Goal: Find specific page/section: Find specific page/section

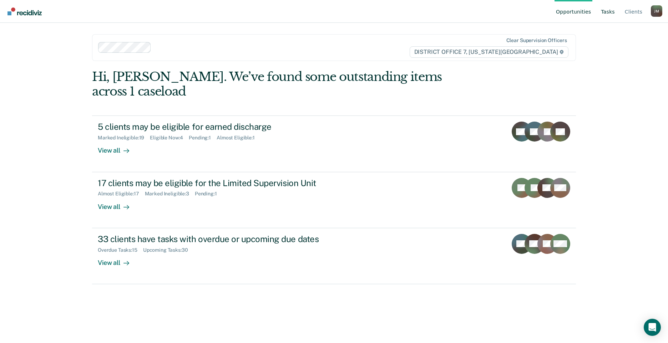
click at [612, 7] on link "Tasks" at bounding box center [607, 11] width 17 height 23
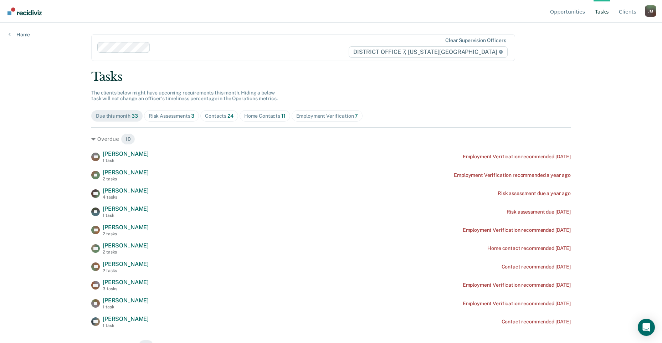
click at [218, 114] on div "Contacts 24" at bounding box center [219, 116] width 29 height 6
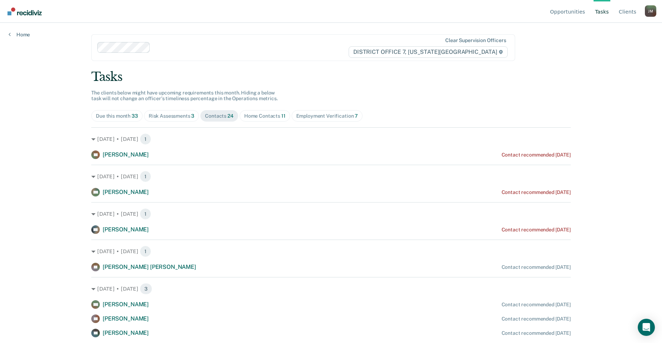
click at [252, 116] on div "Home Contacts 11" at bounding box center [264, 116] width 41 height 6
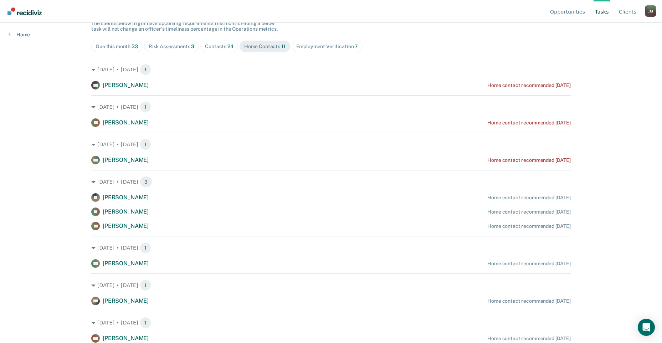
scroll to position [71, 0]
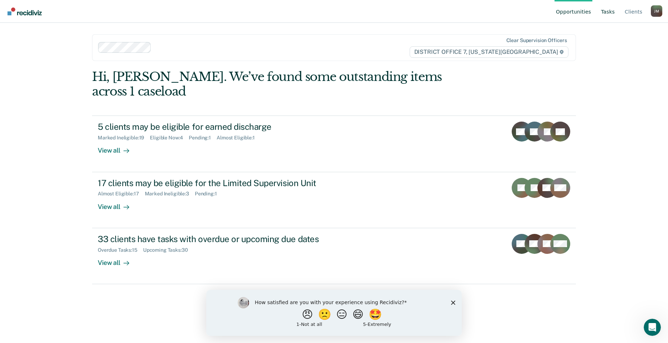
click at [614, 12] on link "Tasks" at bounding box center [607, 11] width 17 height 23
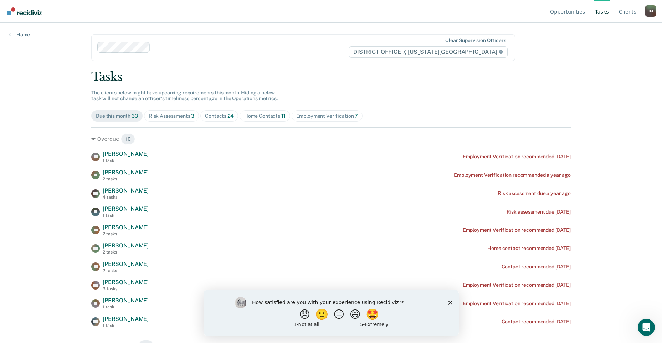
click at [255, 116] on div "Home Contacts 11" at bounding box center [264, 116] width 41 height 6
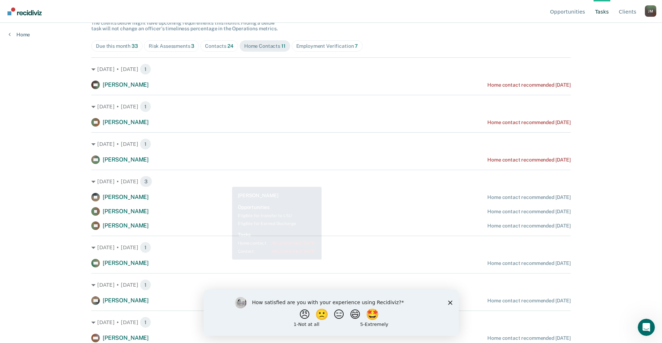
scroll to position [71, 0]
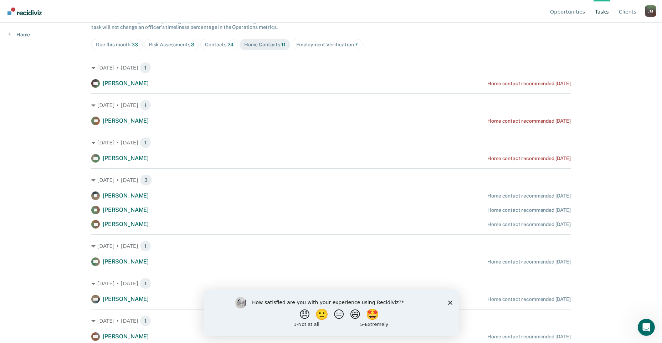
click at [211, 45] on div "Contacts 24" at bounding box center [219, 45] width 29 height 6
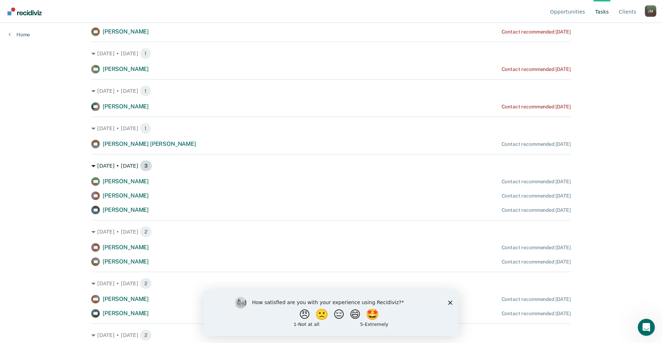
scroll to position [178, 0]
